Goal: Transaction & Acquisition: Purchase product/service

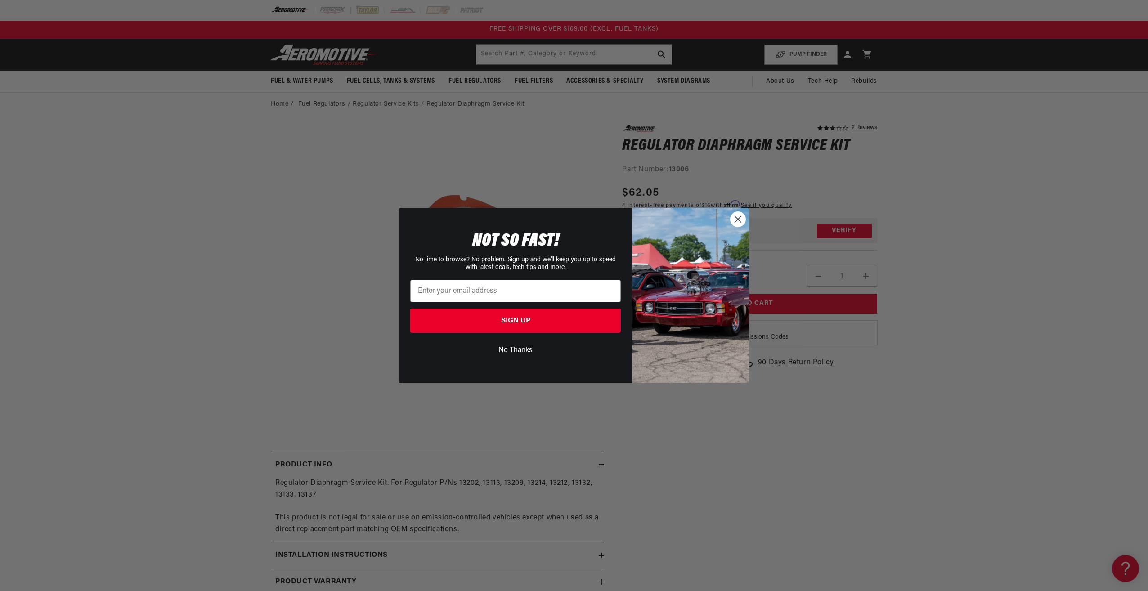
drag, startPoint x: 741, startPoint y: 220, endPoint x: 828, endPoint y: 408, distance: 206.9
click at [741, 220] on circle "Close dialog" at bounding box center [737, 219] width 15 height 15
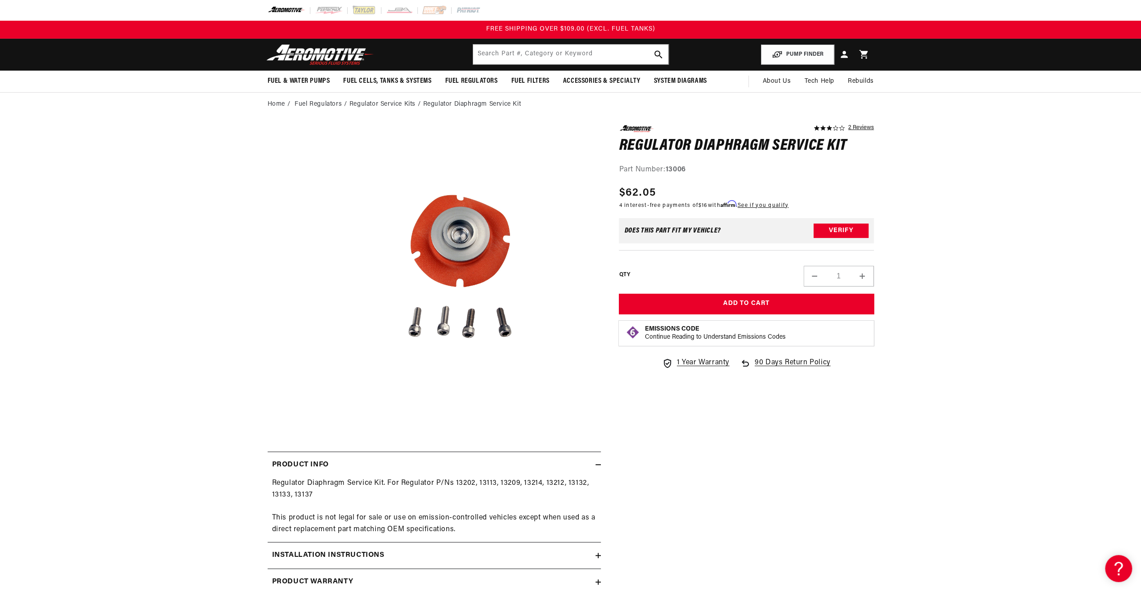
click at [837, 506] on div "3.0 star rating 2 Reviews Regulator Diaphragm Service Kit Regulator Diaphragm S…" at bounding box center [737, 391] width 273 height 532
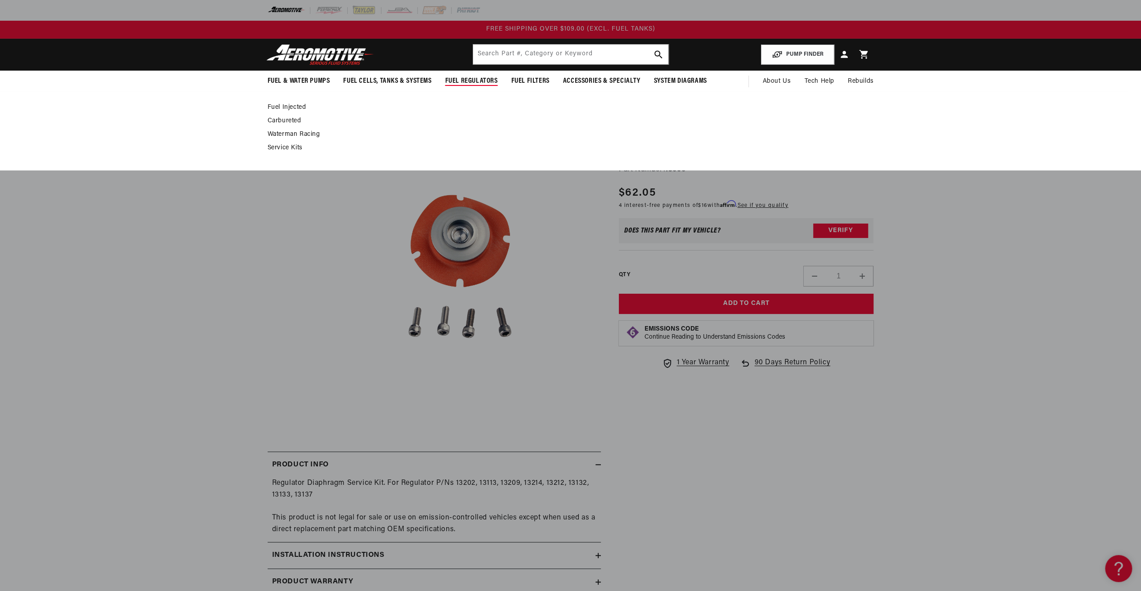
click at [286, 144] on link "Service Kits" at bounding box center [566, 148] width 597 height 8
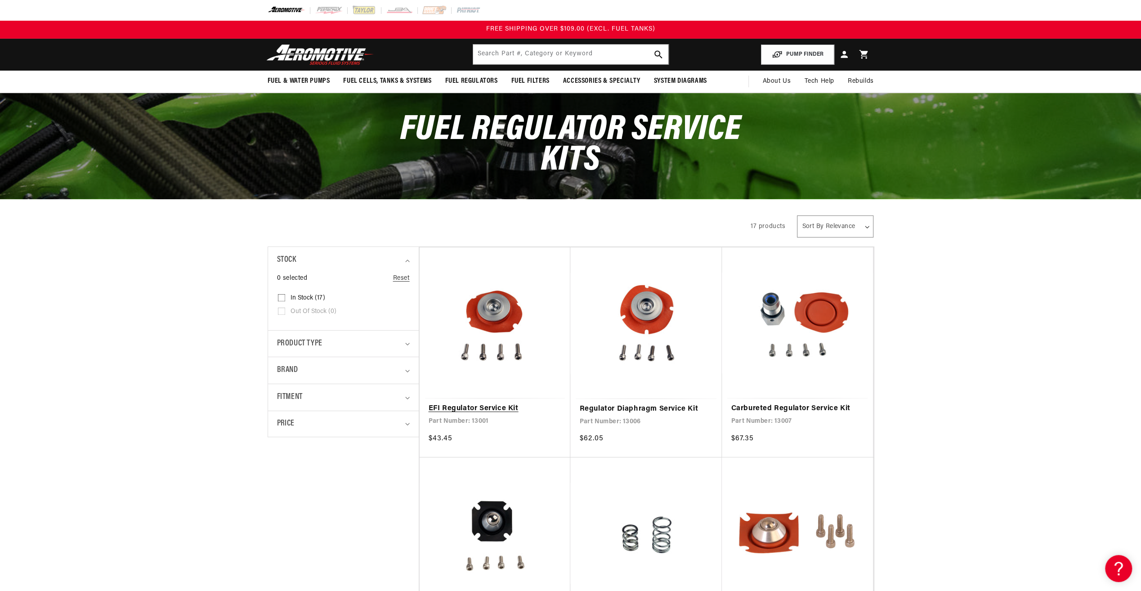
click at [487, 403] on link "EFI Regulator Service Kit" at bounding box center [495, 409] width 133 height 12
